Goal: Task Accomplishment & Management: Manage account settings

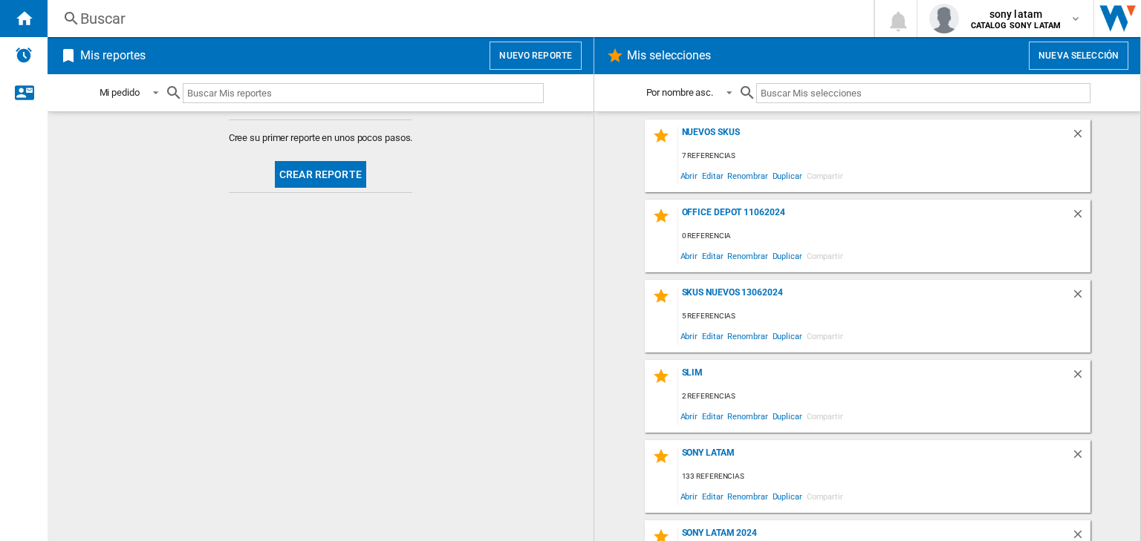
click at [523, 51] on button "Nuevo reporte" at bounding box center [535, 56] width 92 height 28
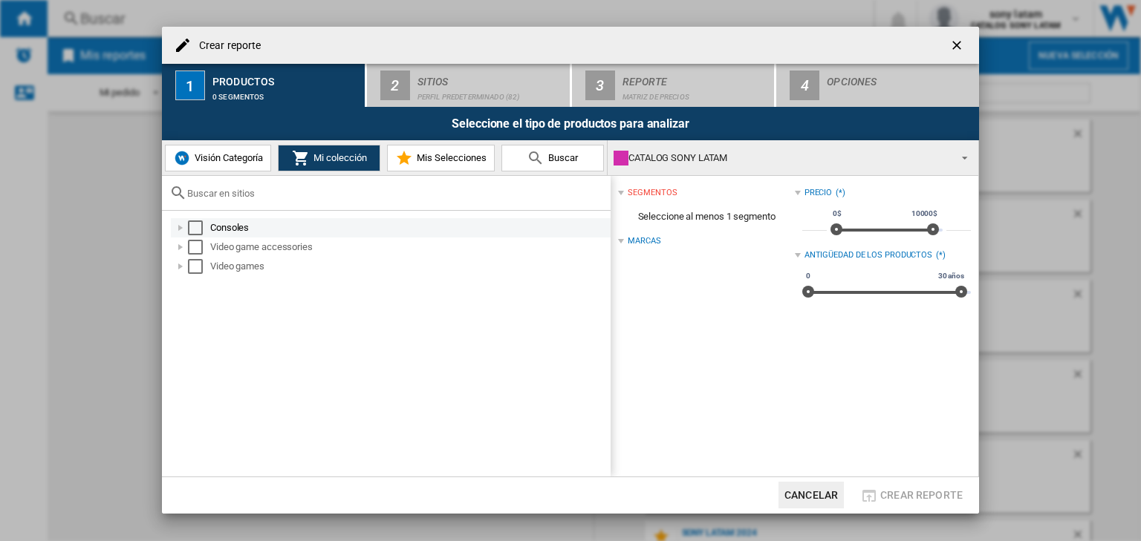
click at [201, 232] on div "Select" at bounding box center [195, 228] width 15 height 15
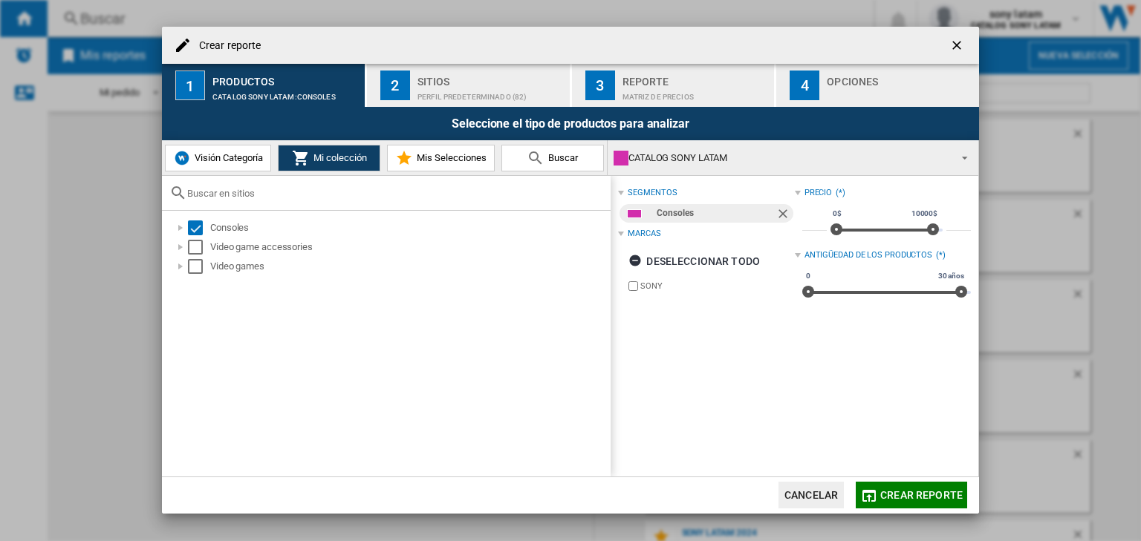
click at [455, 59] on div "Crear reporte" at bounding box center [570, 45] width 817 height 37
click at [460, 88] on div "Perfil predeterminado (82)" at bounding box center [490, 93] width 146 height 16
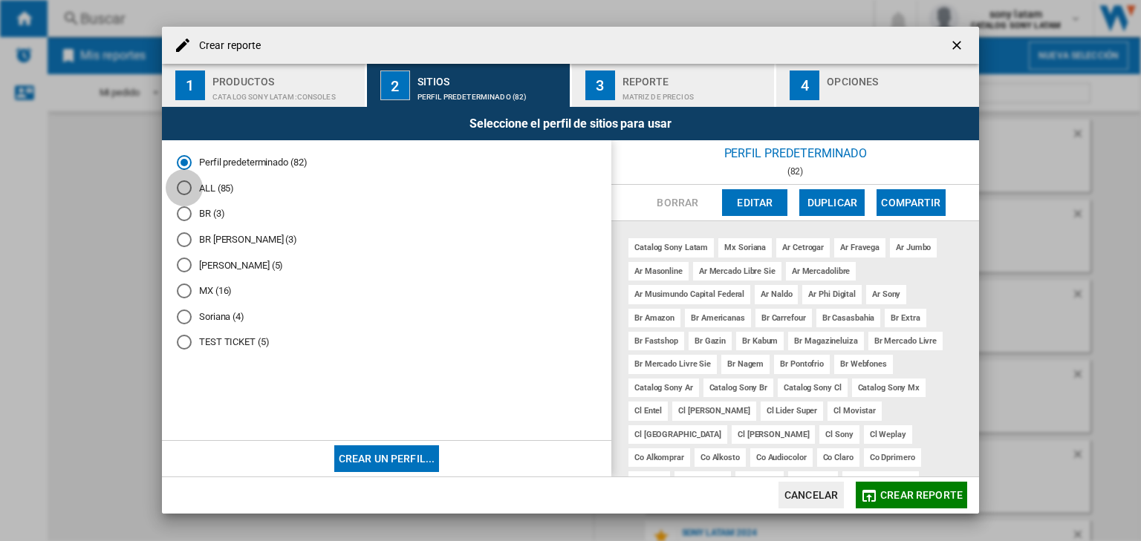
click at [188, 186] on div "ALL (85)" at bounding box center [184, 187] width 15 height 15
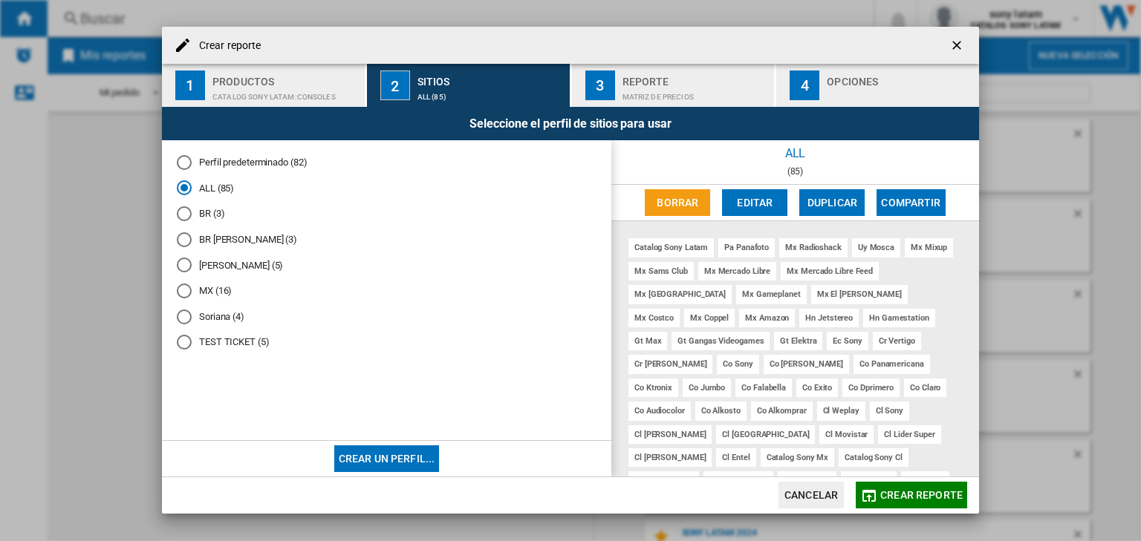
click at [769, 194] on button "Editar" at bounding box center [754, 202] width 65 height 27
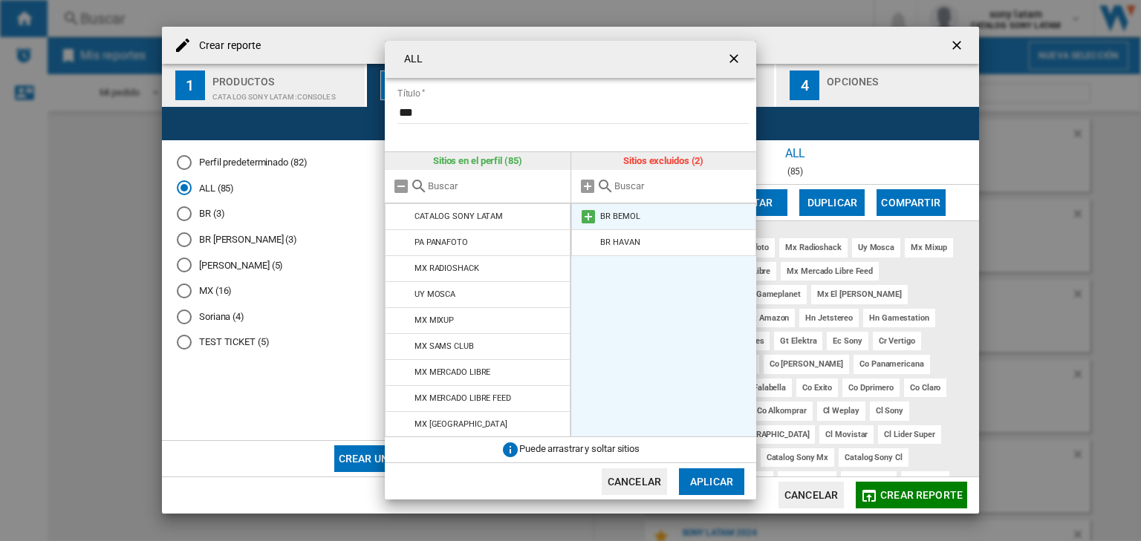
click at [586, 216] on md-icon at bounding box center [588, 217] width 18 height 18
click at [591, 250] on ul "BR HAVAN" at bounding box center [664, 320] width 186 height 235
click at [593, 224] on md-icon at bounding box center [588, 217] width 18 height 18
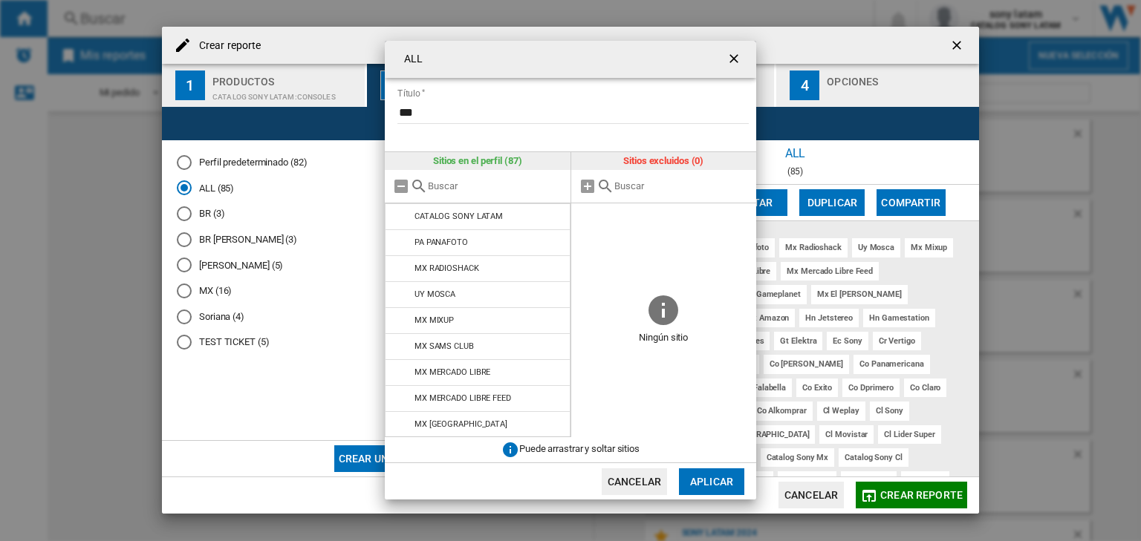
click at [712, 472] on button "Aplicar" at bounding box center [711, 482] width 65 height 27
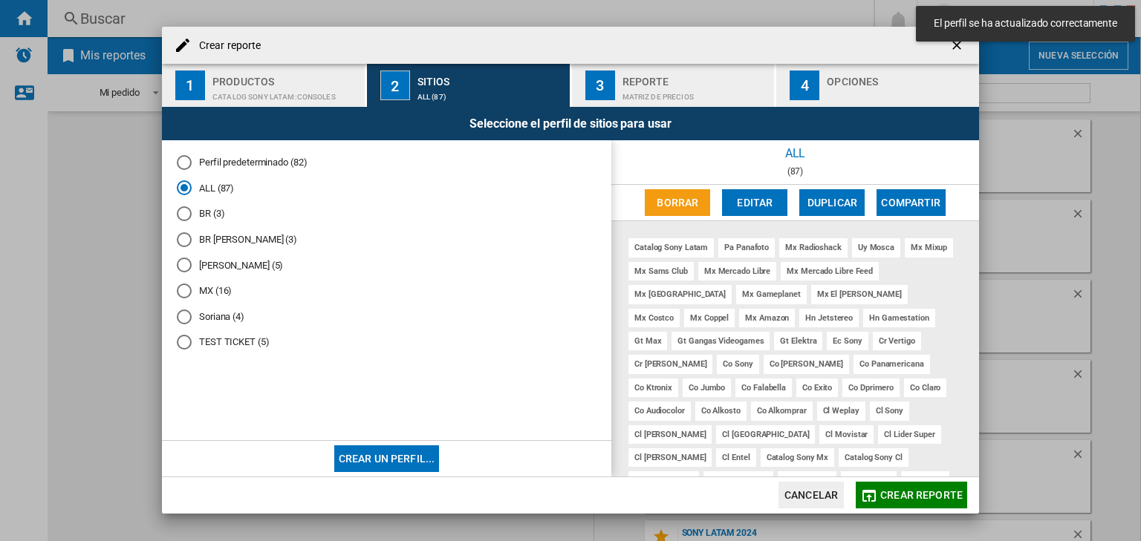
click at [182, 212] on div "BR (3)" at bounding box center [184, 213] width 15 height 15
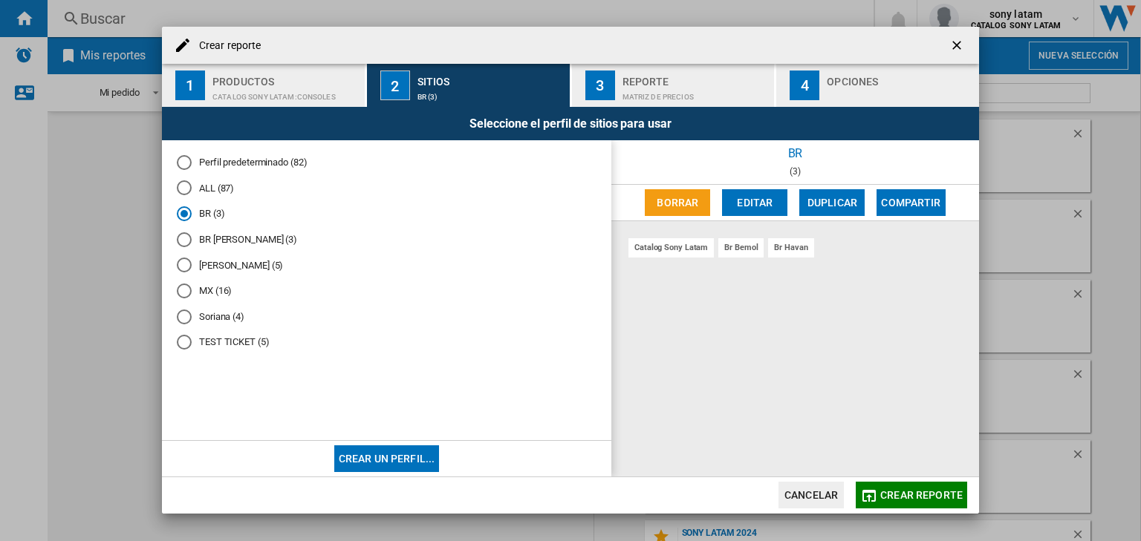
click at [188, 238] on div "BR MELI (3)" at bounding box center [184, 239] width 15 height 15
click at [186, 211] on div "BR (3)" at bounding box center [184, 213] width 15 height 15
click at [735, 197] on button "Editar" at bounding box center [754, 202] width 65 height 27
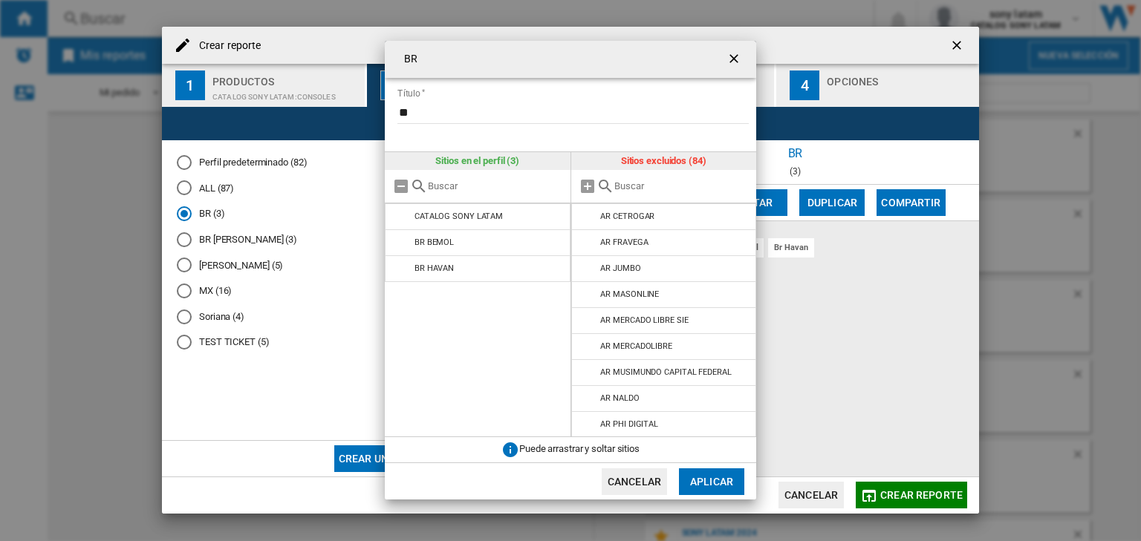
click at [656, 484] on button "Cancelar" at bounding box center [634, 482] width 65 height 27
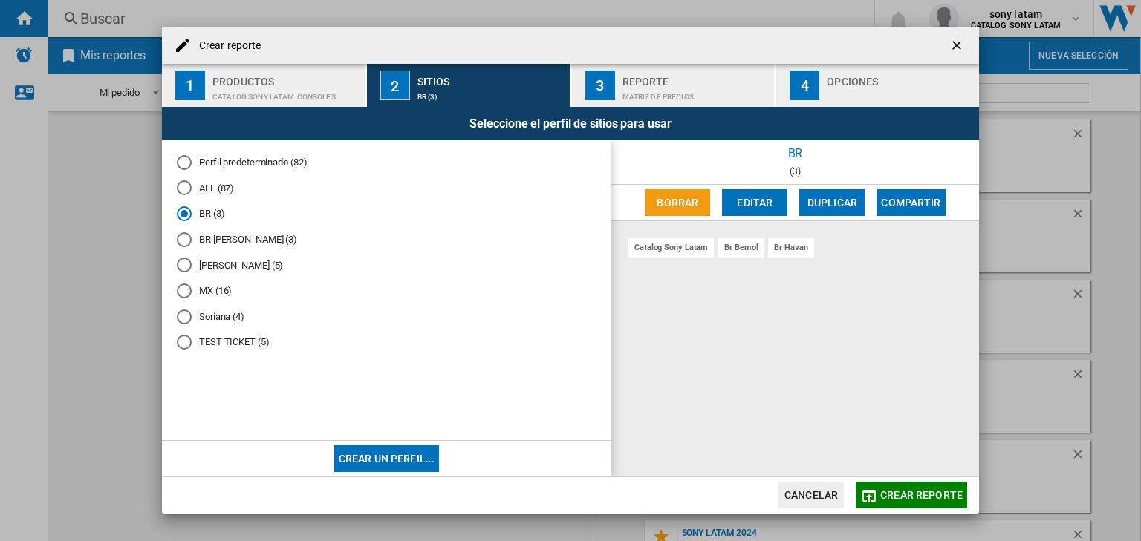
click at [820, 205] on button "Duplicar" at bounding box center [831, 202] width 65 height 27
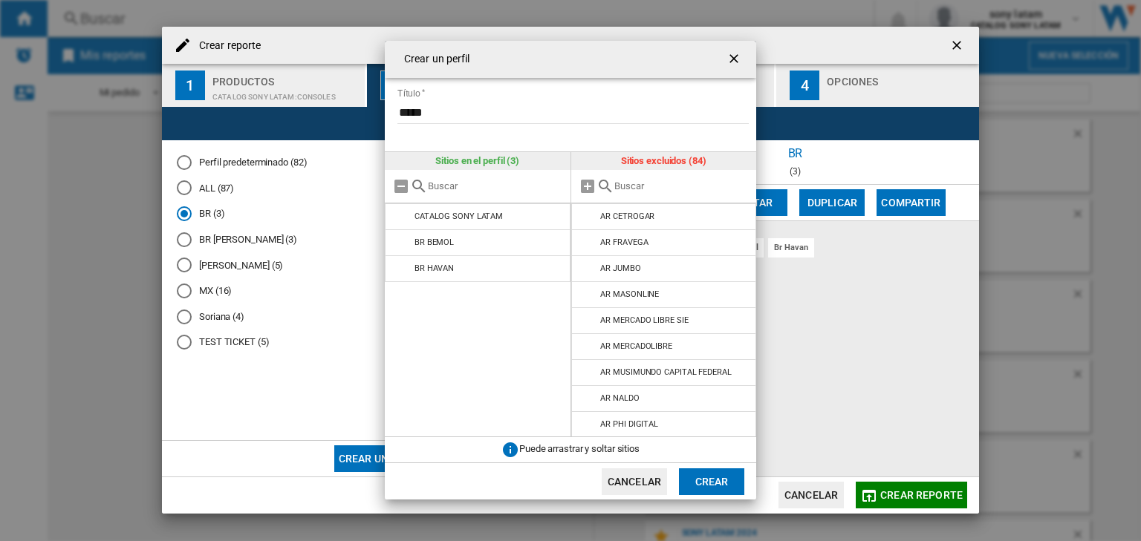
click at [481, 114] on input "*****" at bounding box center [572, 113] width 351 height 22
type input "******"
click at [630, 189] on input "{{::title}} {{::getI18NText('BUTTONS.CANCEL')}} ..." at bounding box center [681, 185] width 135 height 11
type input "br"
click at [586, 270] on md-icon "{{::title}} {{::getI18NText('BUTTONS.CANCEL')}} ..." at bounding box center [588, 269] width 18 height 18
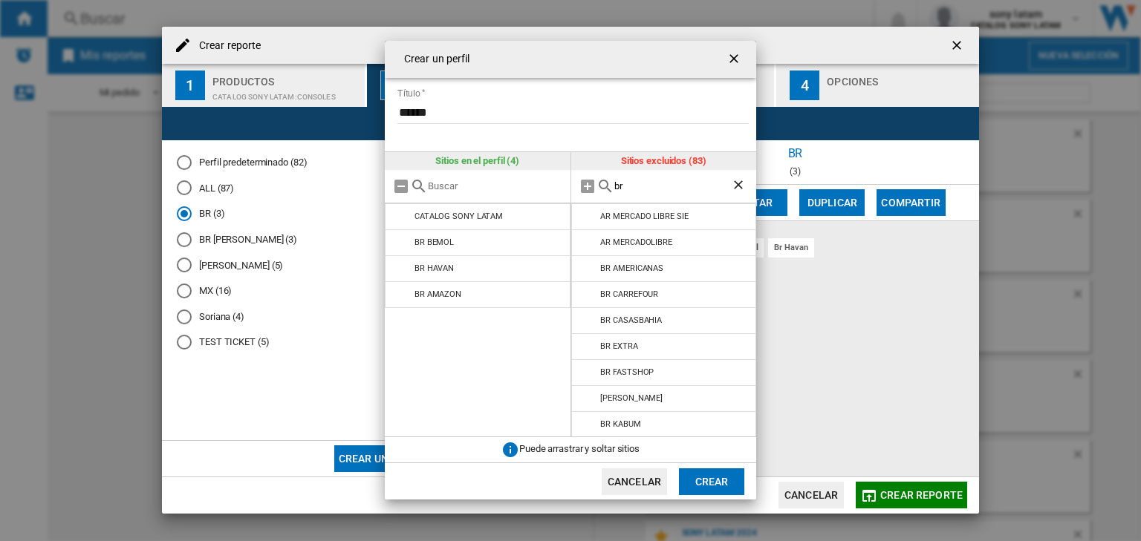
click at [586, 270] on md-icon "{{::title}} {{::getI18NText('BUTTONS.CANCEL')}} ..." at bounding box center [588, 269] width 18 height 18
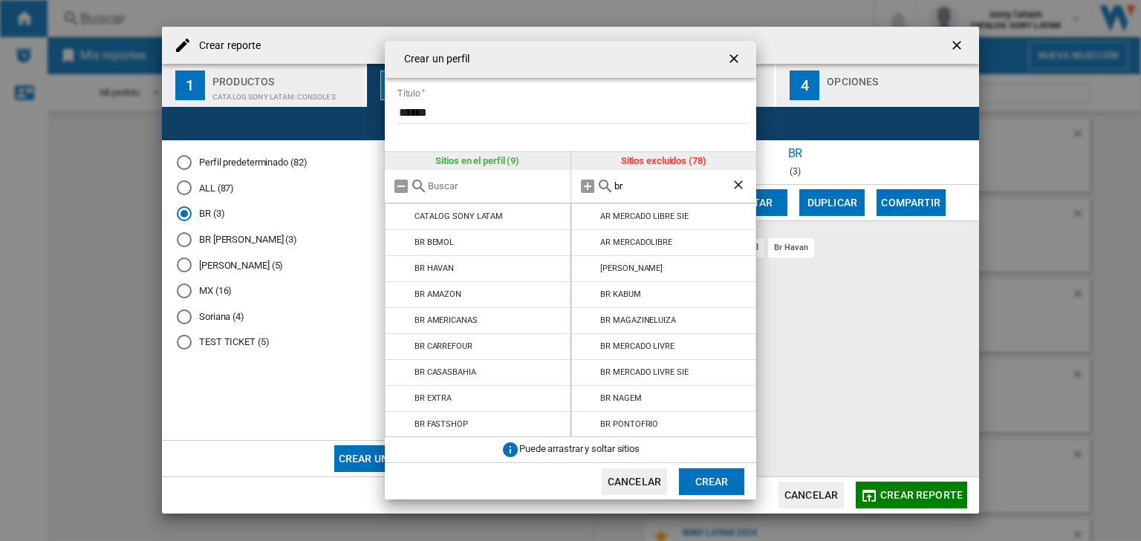
click at [586, 270] on md-icon "{{::title}} {{::getI18NText('BUTTONS.CANCEL')}} ..." at bounding box center [588, 269] width 18 height 18
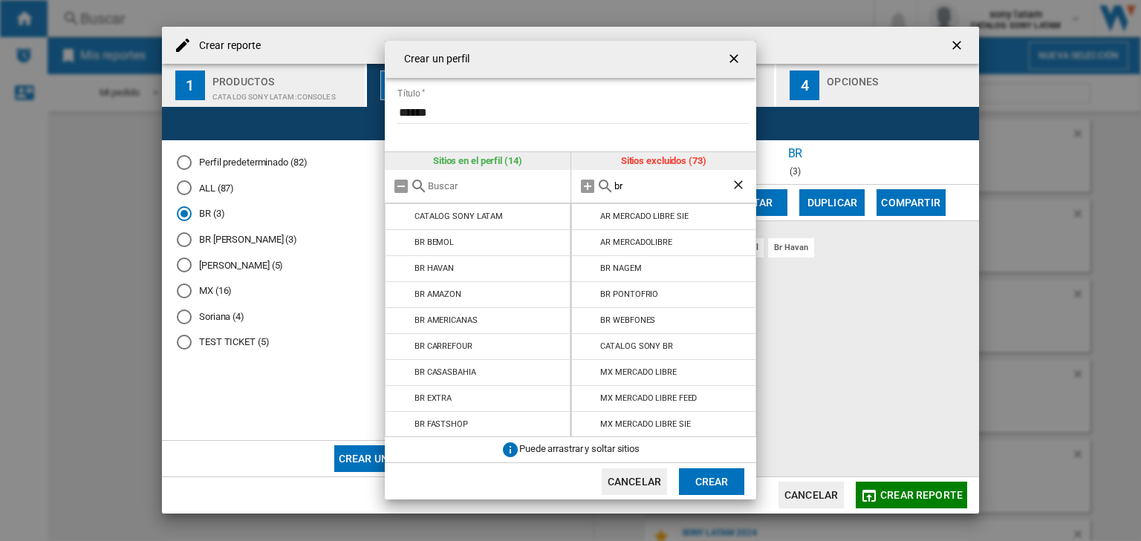
click at [586, 270] on md-icon "{{::title}} {{::getI18NText('BUTTONS.CANCEL')}} ..." at bounding box center [588, 269] width 18 height 18
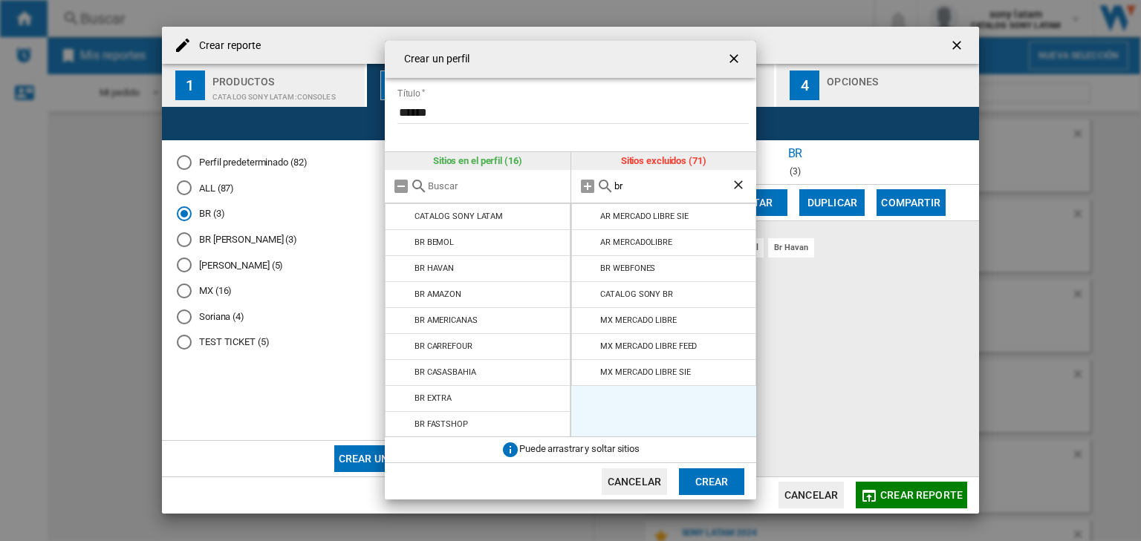
click at [586, 270] on md-icon "{{::title}} {{::getI18NText('BUTTONS.CANCEL')}} ..." at bounding box center [588, 269] width 18 height 18
click at [593, 264] on md-icon "{{::title}} {{::getI18NText('BUTTONS.CANCEL')}} ..." at bounding box center [588, 269] width 18 height 18
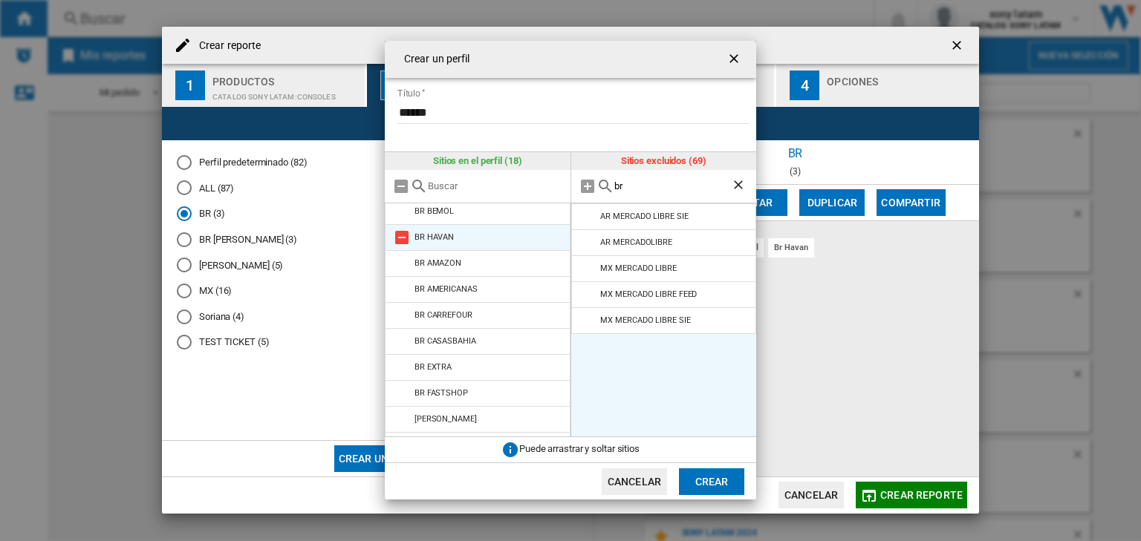
scroll to position [99, 0]
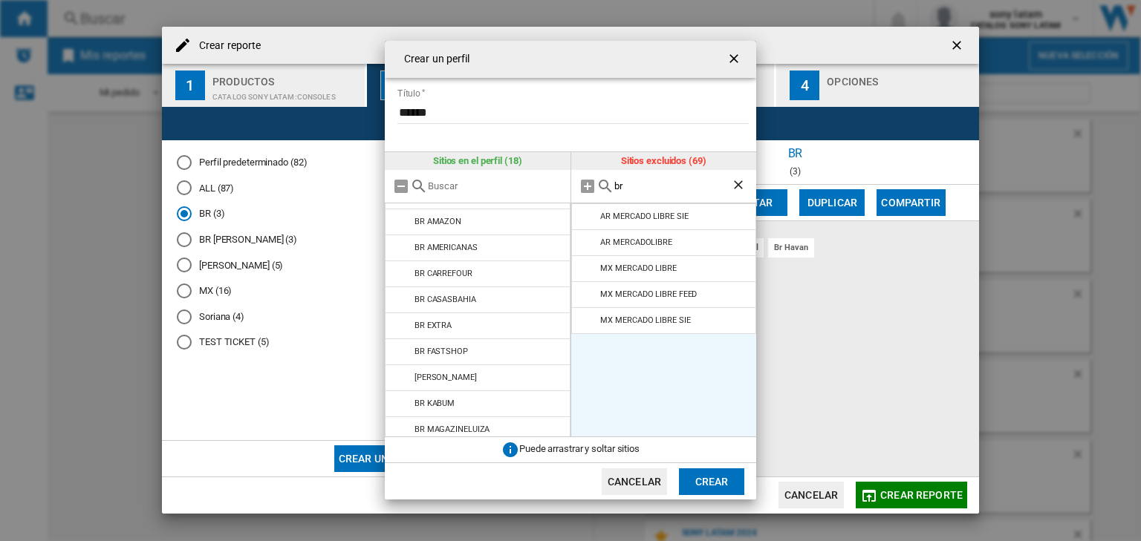
click at [903, 41] on div "Crear un perfil Título ****** Sitios en el perfil (18) CATALOG SONY LATAM CATAL…" at bounding box center [570, 270] width 1141 height 541
click at [405, 321] on md-icon "{{::title}} {{::getI18NText('BUTTONS.CANCEL')}} ..." at bounding box center [402, 326] width 18 height 18
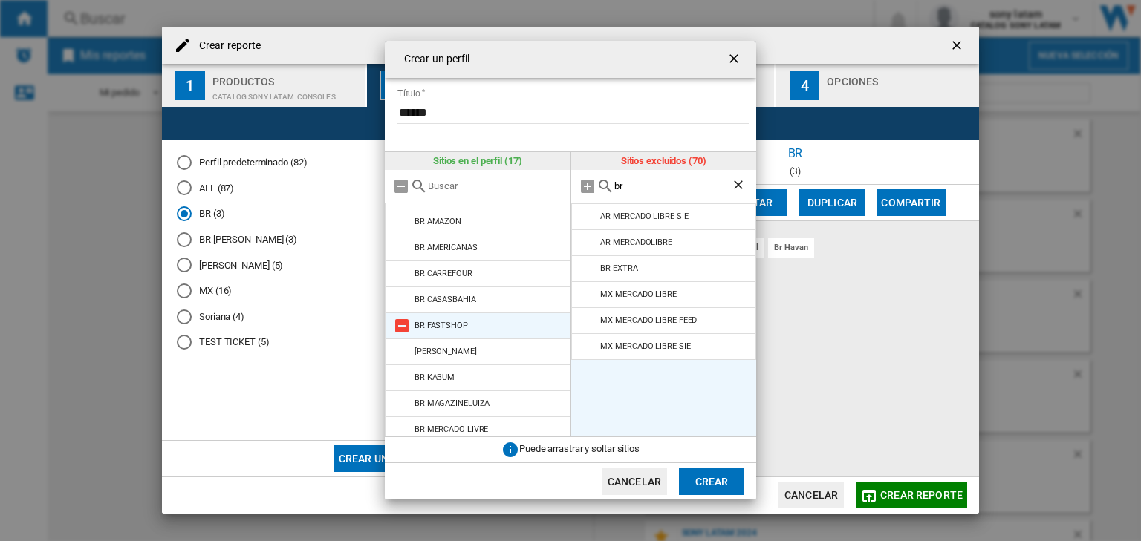
scroll to position [198, 0]
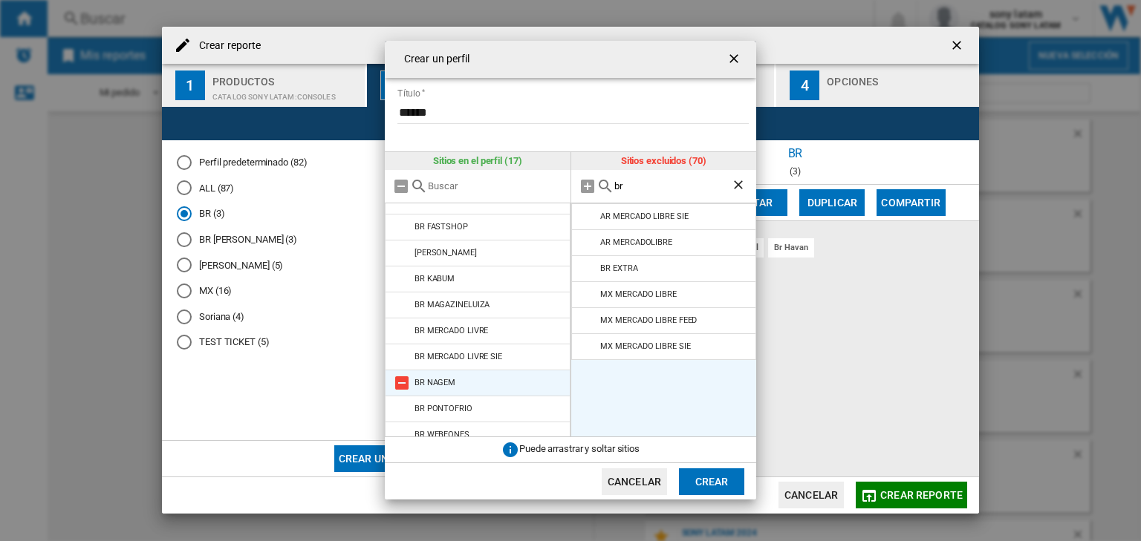
click at [407, 385] on md-icon "{{::title}} {{::getI18NText('BUTTONS.CANCEL')}} ..." at bounding box center [402, 383] width 18 height 18
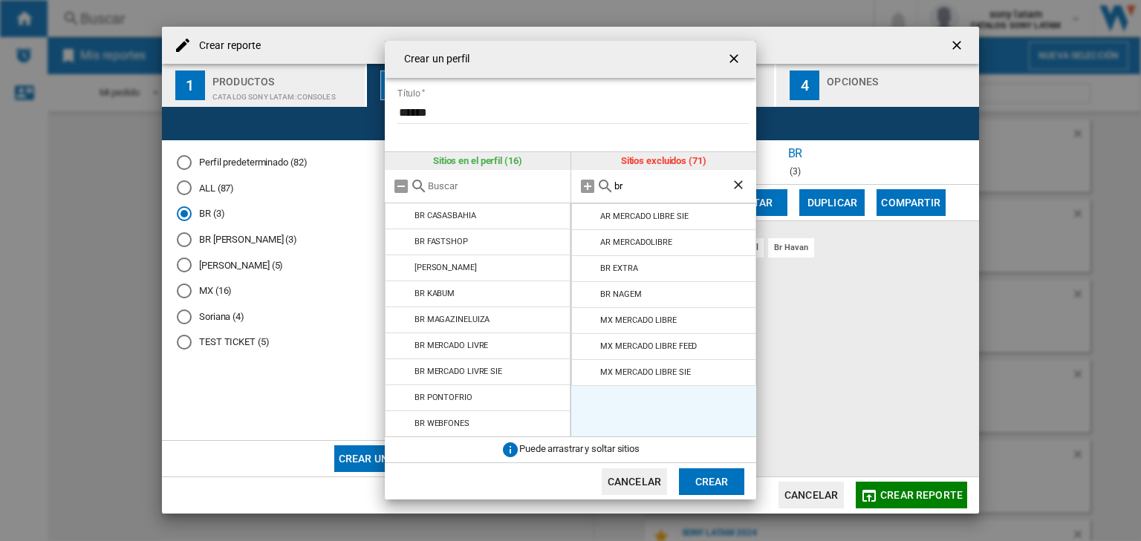
scroll to position [182, 0]
click at [403, 393] on md-icon "{{::title}} {{::getI18NText('BUTTONS.CANCEL')}} ..." at bounding box center [402, 399] width 18 height 18
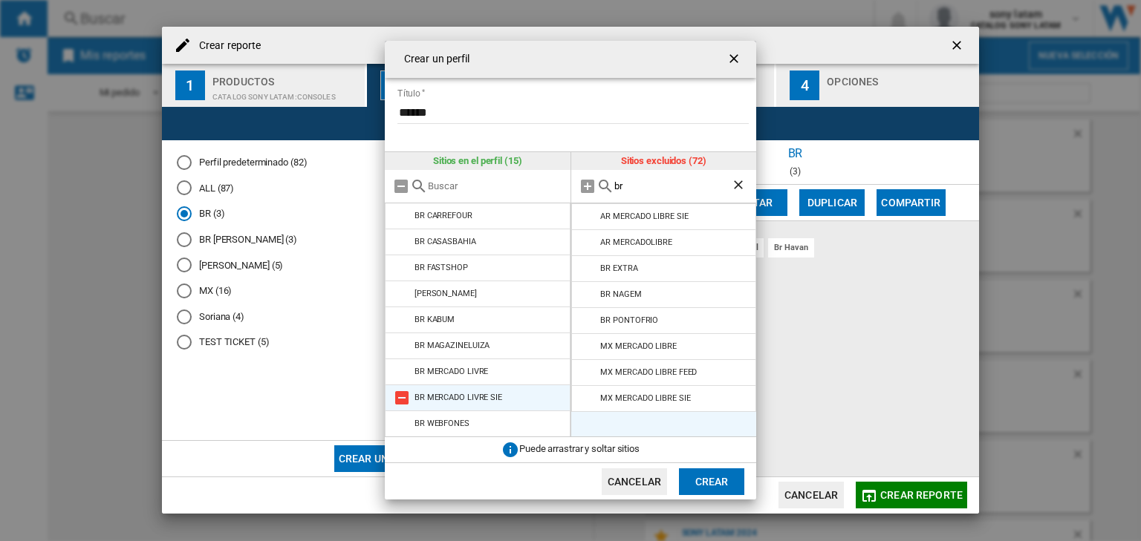
click at [405, 395] on md-icon "{{::title}} {{::getI18NText('BUTTONS.CANCEL')}} ..." at bounding box center [402, 398] width 18 height 18
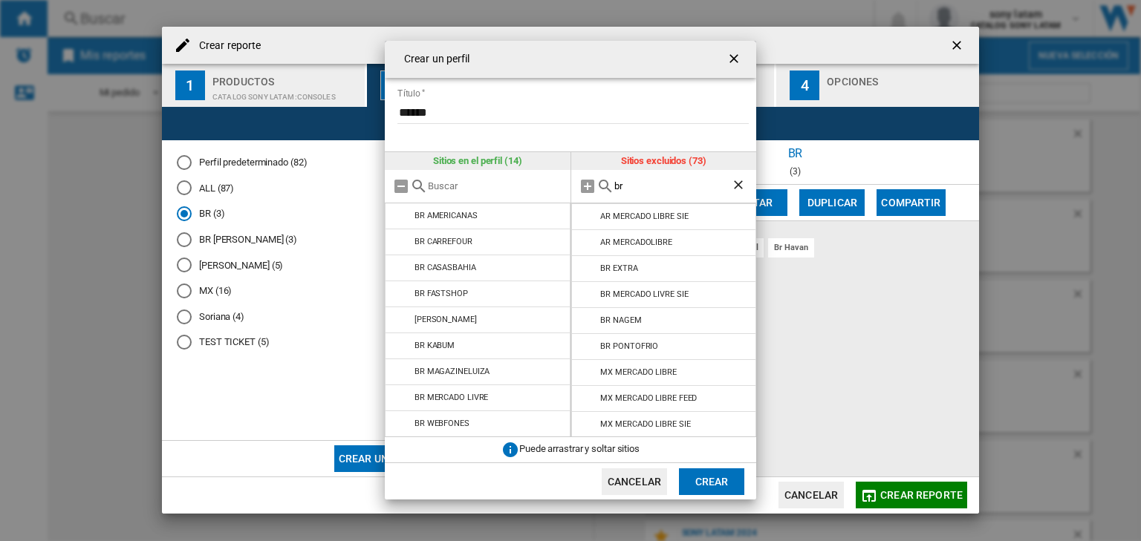
scroll to position [131, 0]
click at [695, 480] on button "Crear" at bounding box center [711, 482] width 65 height 27
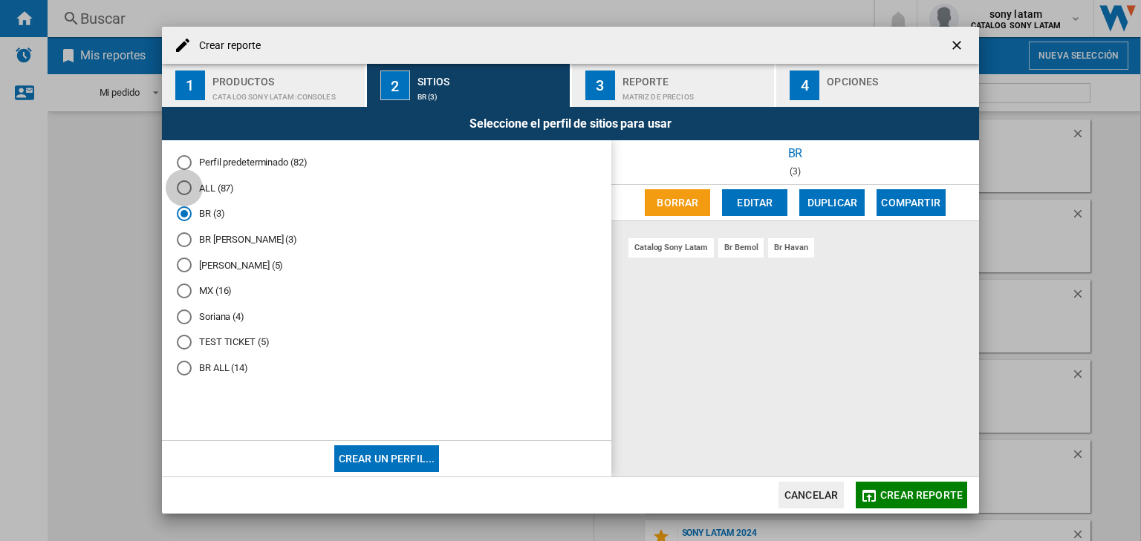
click at [184, 186] on div "ALL (85)" at bounding box center [184, 187] width 15 height 15
click at [808, 507] on button "Cancelar" at bounding box center [810, 495] width 65 height 27
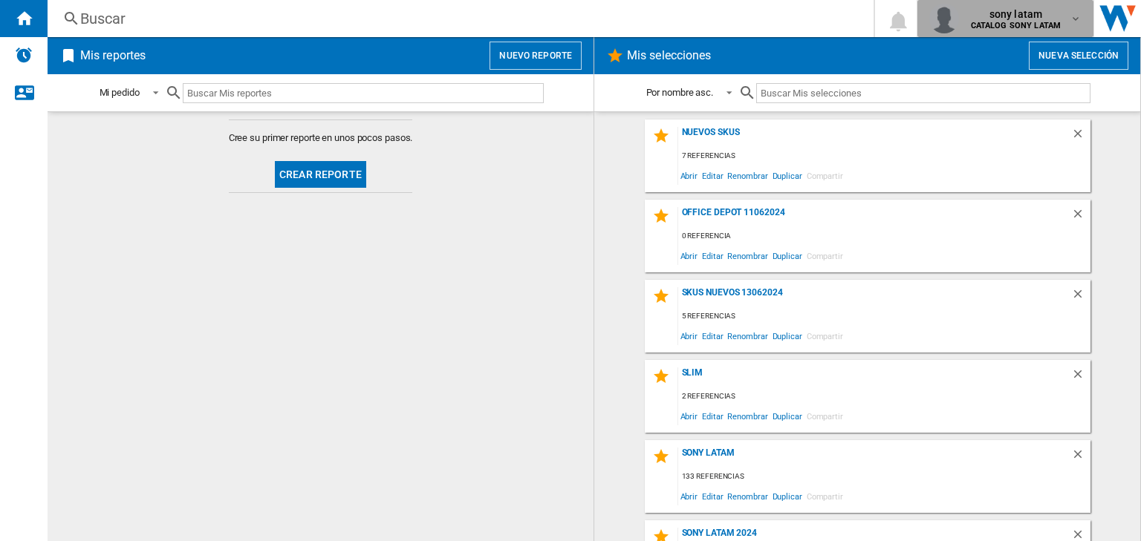
click at [1041, 18] on span "sony latam" at bounding box center [1016, 14] width 91 height 15
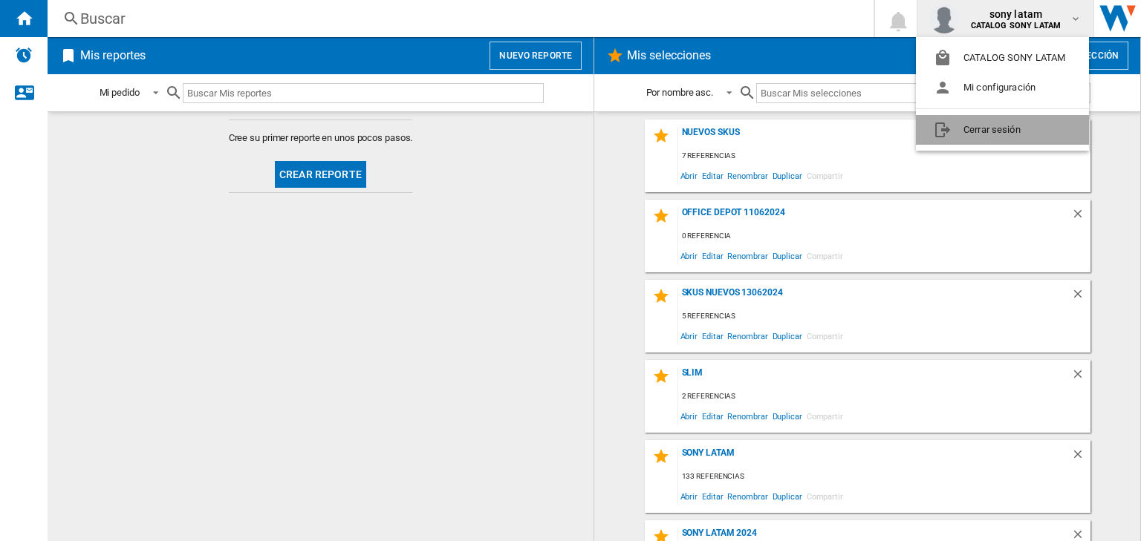
click at [1009, 122] on button "Cerrar sesión" at bounding box center [1002, 130] width 173 height 30
